Goal: Information Seeking & Learning: Learn about a topic

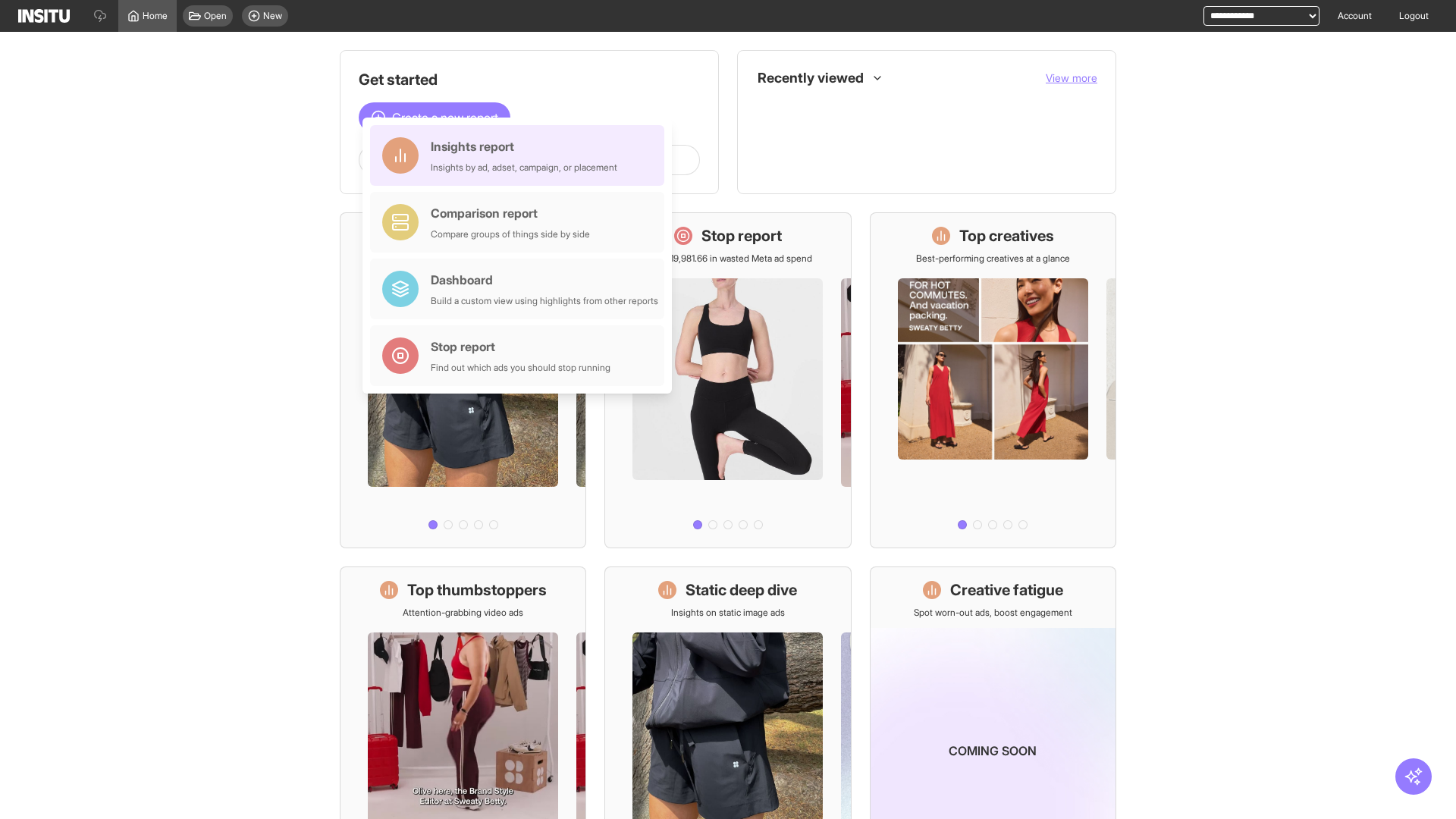
click at [521, 155] on div "Insights report Insights by ad, adset, campaign, or placement" at bounding box center [524, 155] width 187 height 36
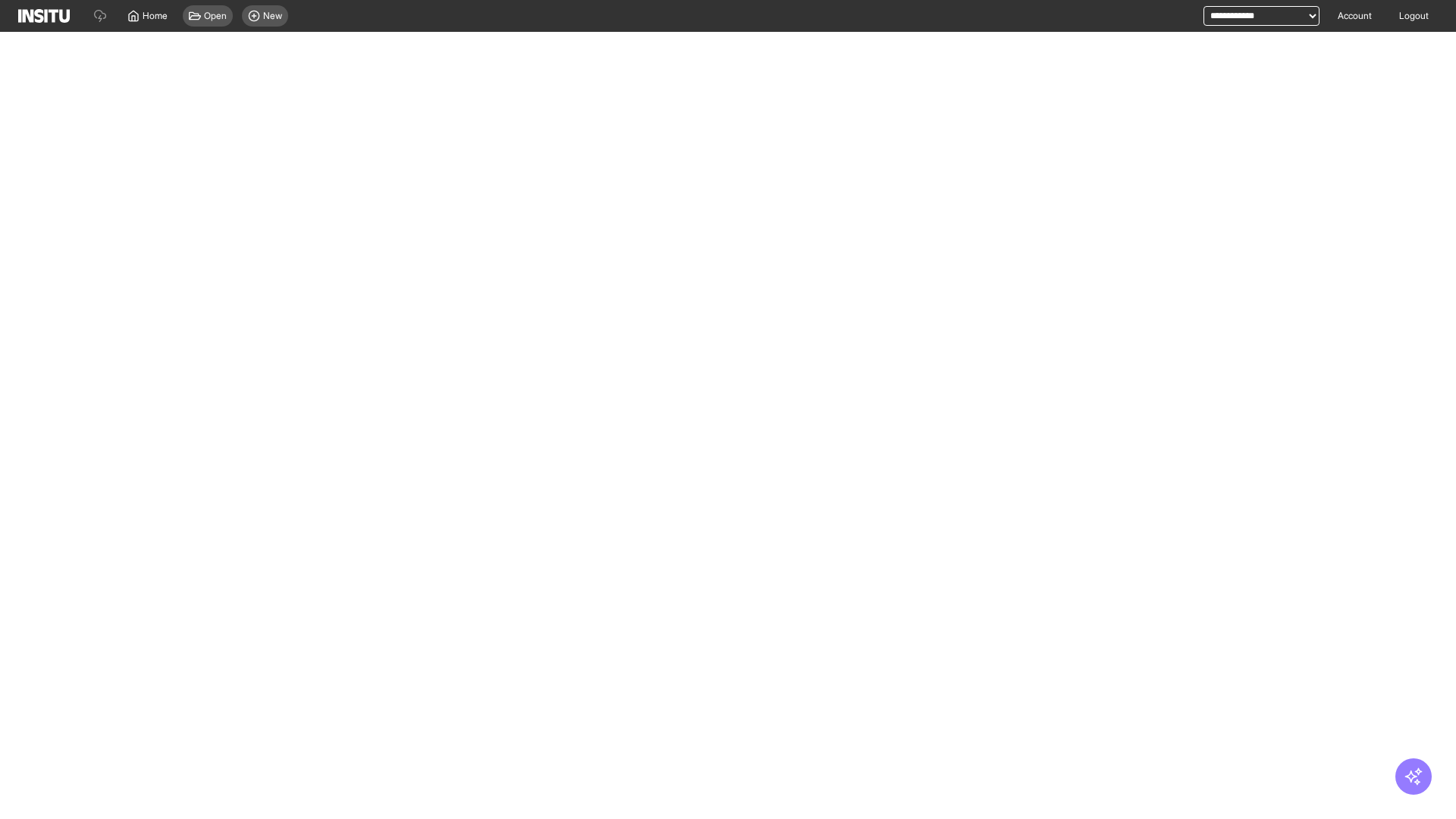
select select "**"
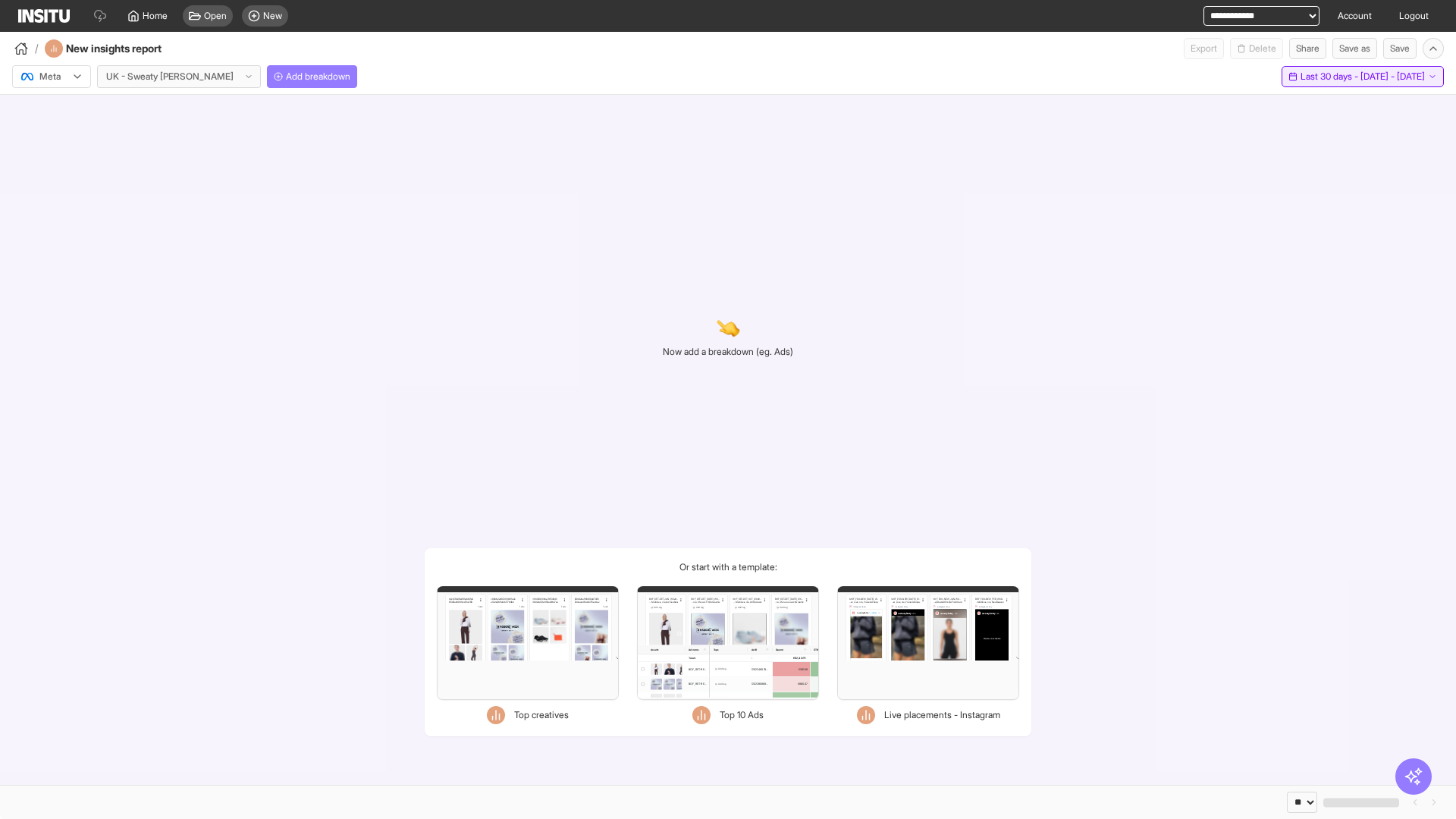
click at [1329, 77] on span "Last 30 days - [DATE] - [DATE]" at bounding box center [1362, 76] width 124 height 12
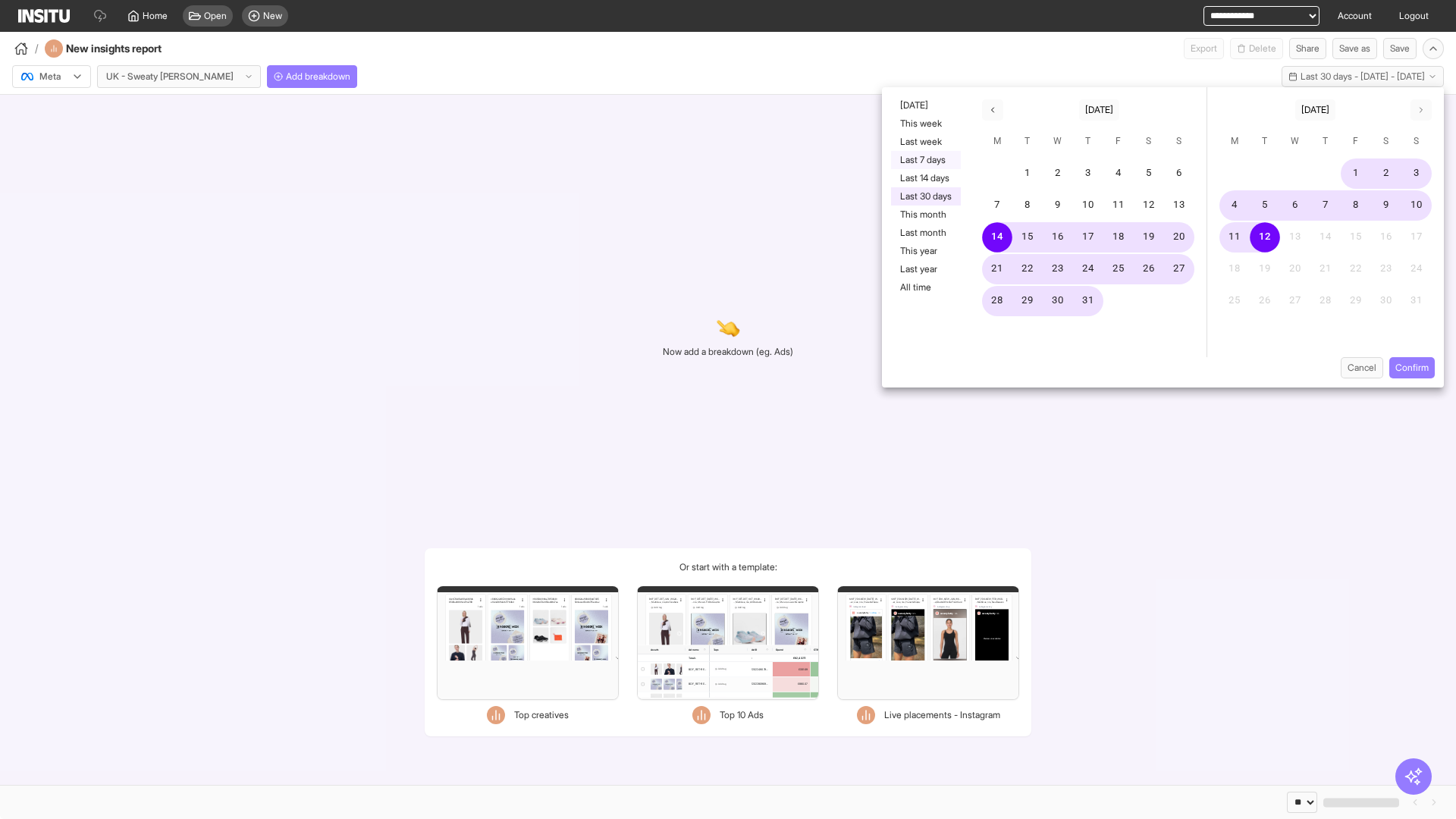
click at [925, 160] on button "Last 7 days" at bounding box center [926, 159] width 70 height 18
